Goal: Task Accomplishment & Management: Complete application form

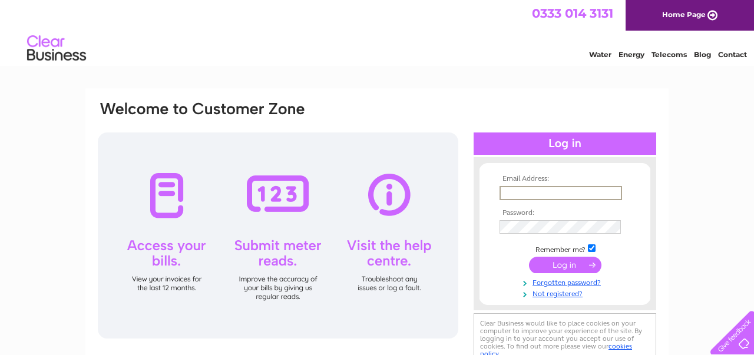
type input "[EMAIL_ADDRESS][DOMAIN_NAME]"
click at [565, 264] on input "submit" at bounding box center [565, 264] width 72 height 16
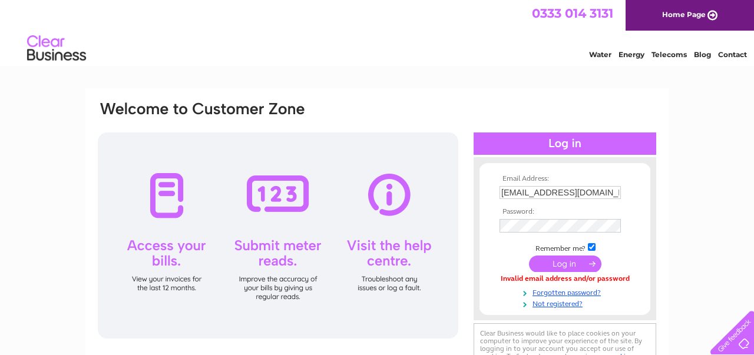
click at [556, 265] on input "submit" at bounding box center [565, 264] width 72 height 16
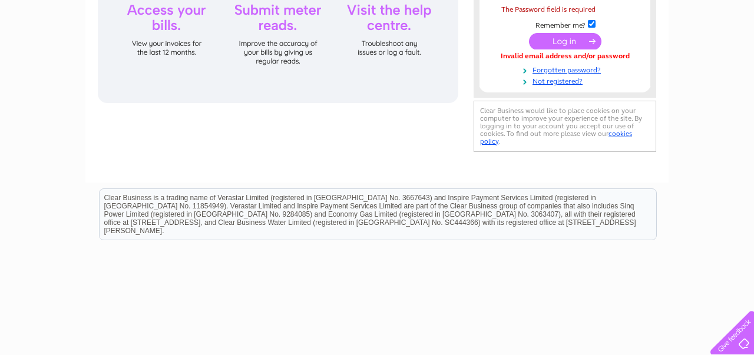
scroll to position [237, 0]
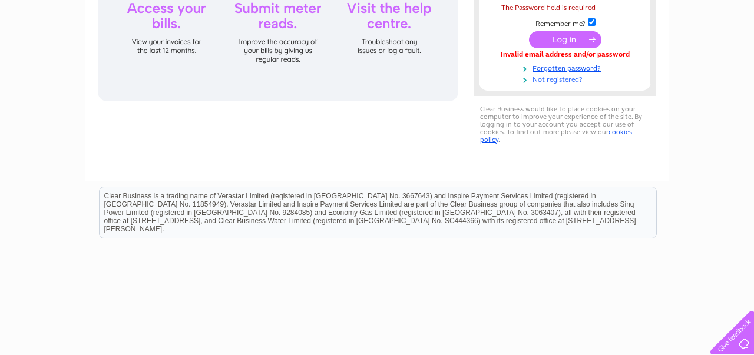
click at [549, 77] on link "Not registered?" at bounding box center [567, 78] width 134 height 11
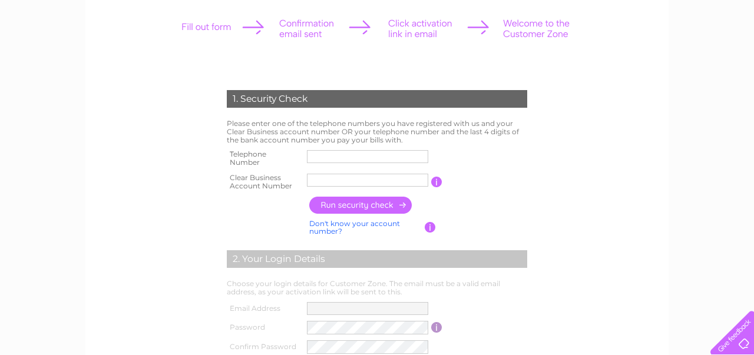
scroll to position [162, 0]
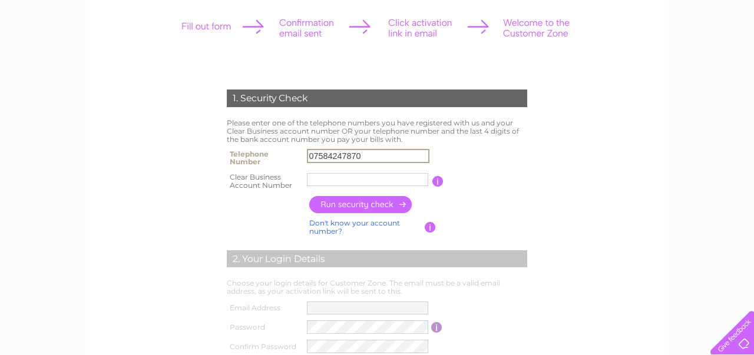
type input "07584247870"
type input "30318292"
click at [361, 209] on input "button" at bounding box center [361, 204] width 104 height 17
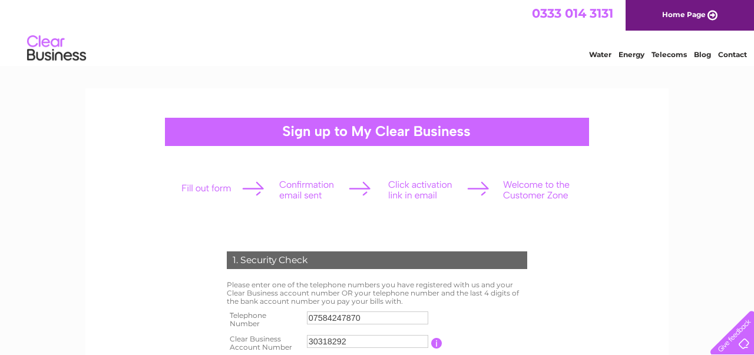
scroll to position [0, 0]
